Goal: Book appointment/travel/reservation

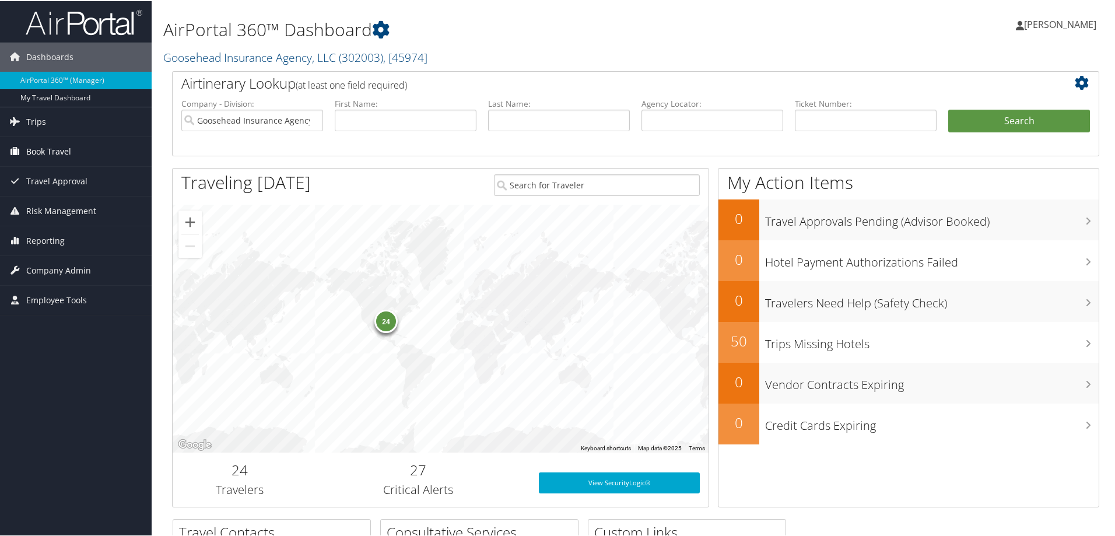
click at [31, 162] on span "Book Travel" at bounding box center [48, 150] width 45 height 29
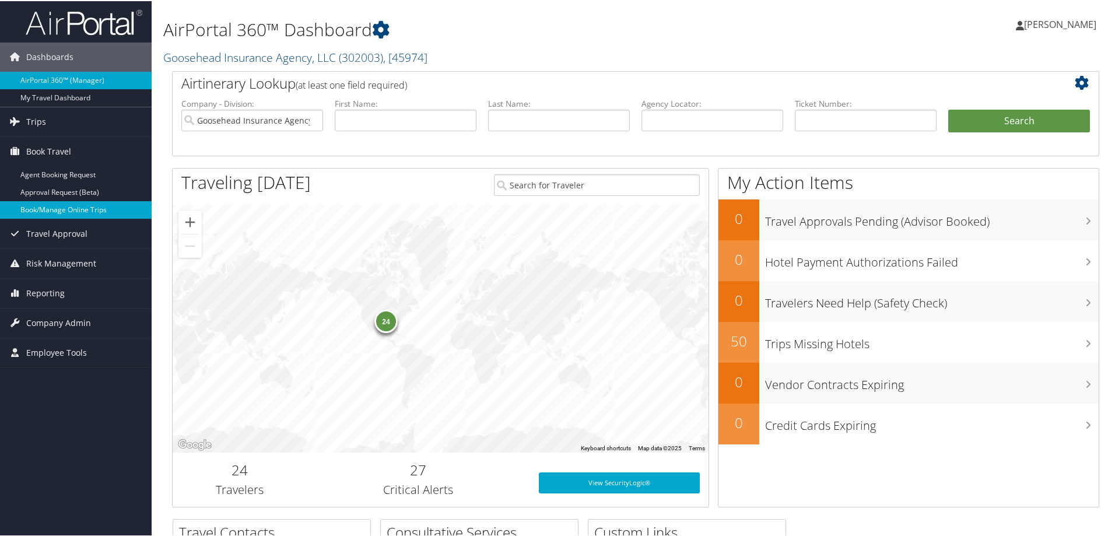
click at [74, 209] on link "Book/Manage Online Trips" at bounding box center [76, 208] width 152 height 17
